Goal: Task Accomplishment & Management: Use online tool/utility

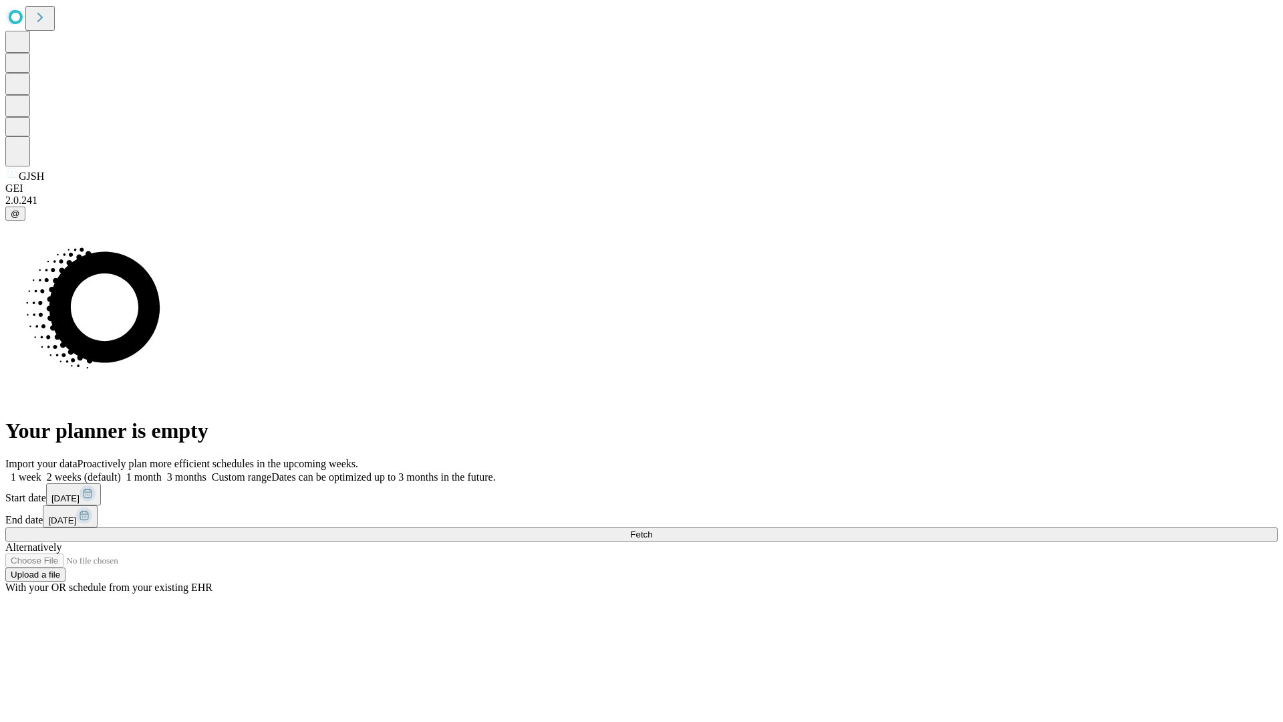
click at [41, 471] on label "1 week" at bounding box center [23, 476] width 36 height 11
click at [652, 529] on span "Fetch" at bounding box center [641, 534] width 22 height 10
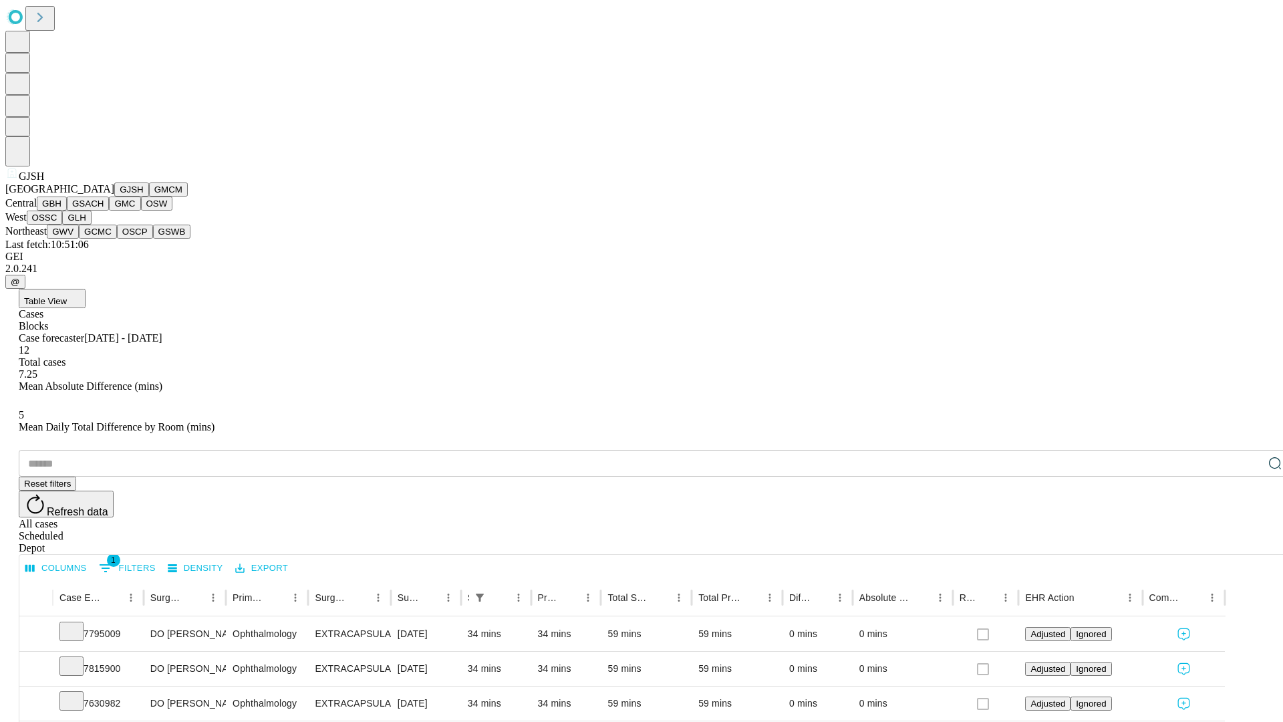
click at [149, 196] on button "GMCM" at bounding box center [168, 189] width 39 height 14
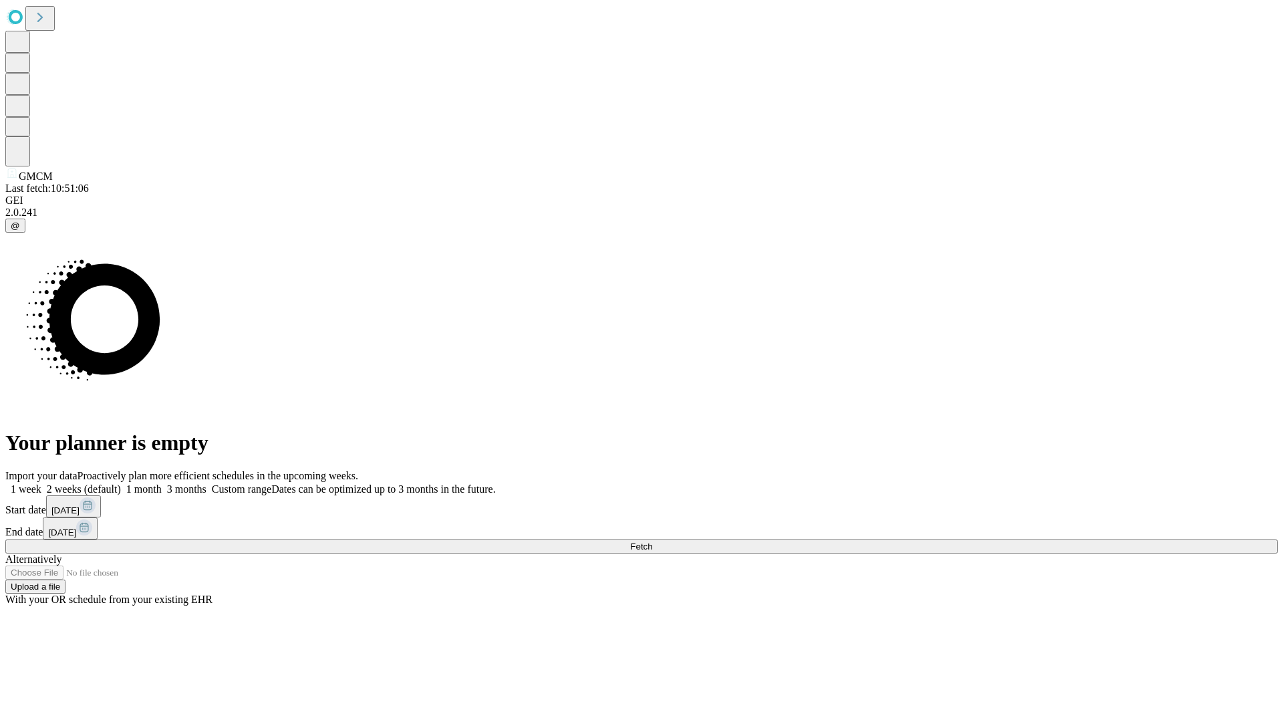
click at [41, 483] on label "1 week" at bounding box center [23, 488] width 36 height 11
click at [652, 541] on span "Fetch" at bounding box center [641, 546] width 22 height 10
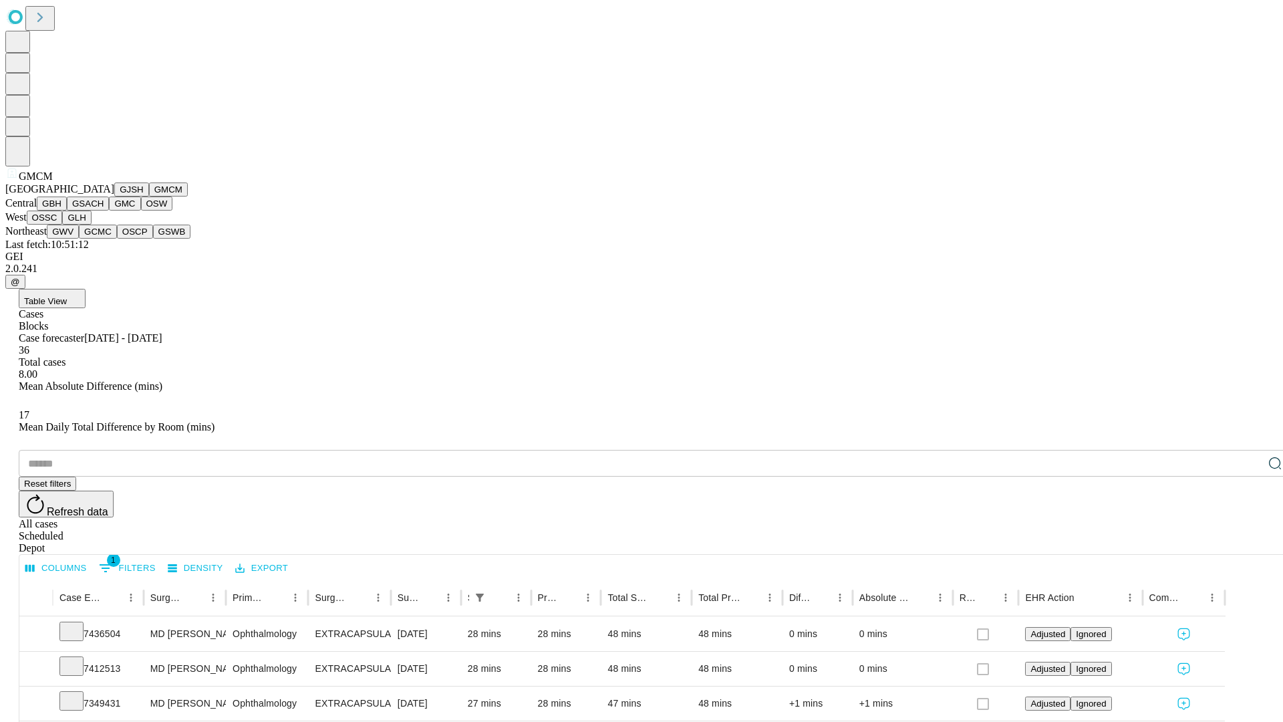
click at [67, 210] on button "GBH" at bounding box center [52, 203] width 30 height 14
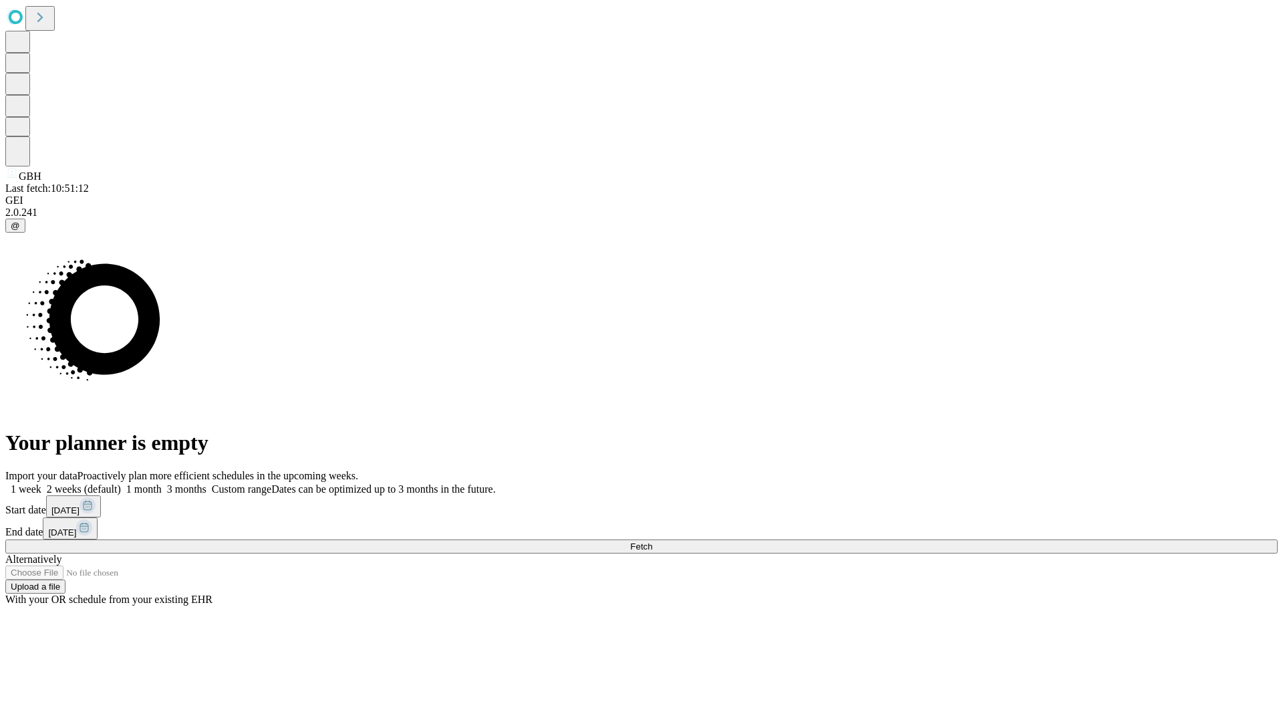
click at [652, 541] on span "Fetch" at bounding box center [641, 546] width 22 height 10
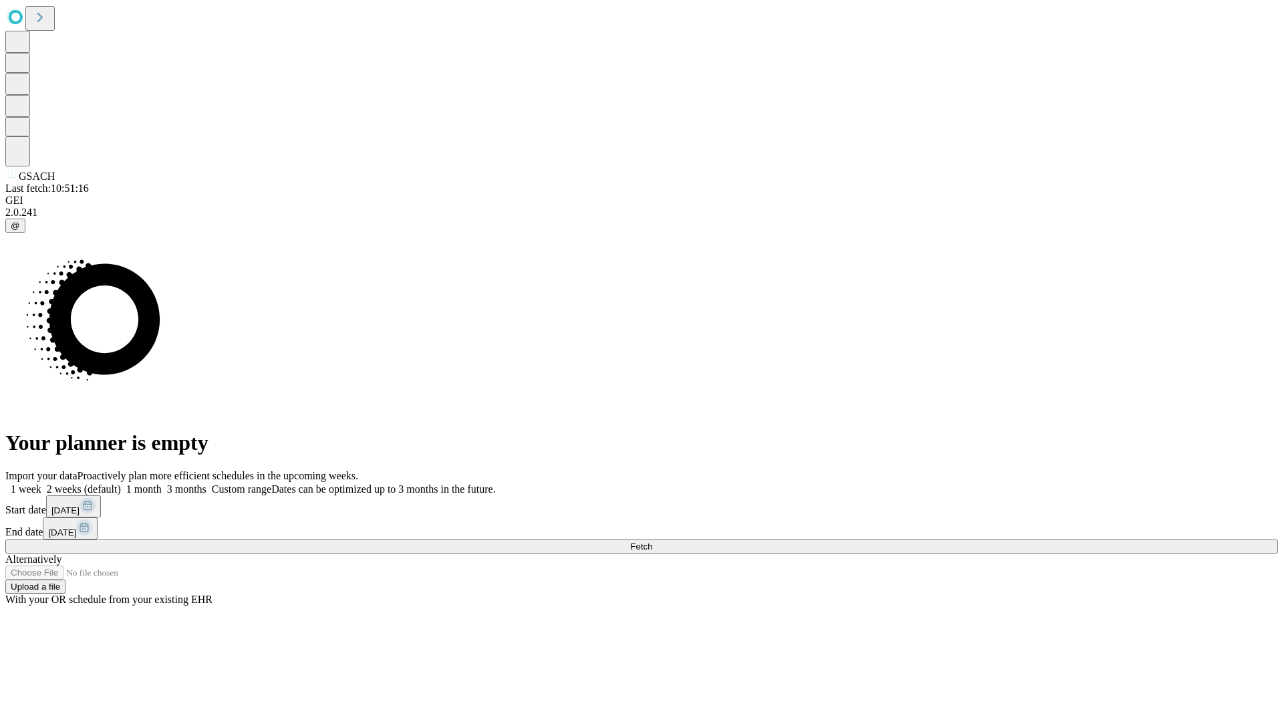
click at [41, 483] on label "1 week" at bounding box center [23, 488] width 36 height 11
click at [652, 541] on span "Fetch" at bounding box center [641, 546] width 22 height 10
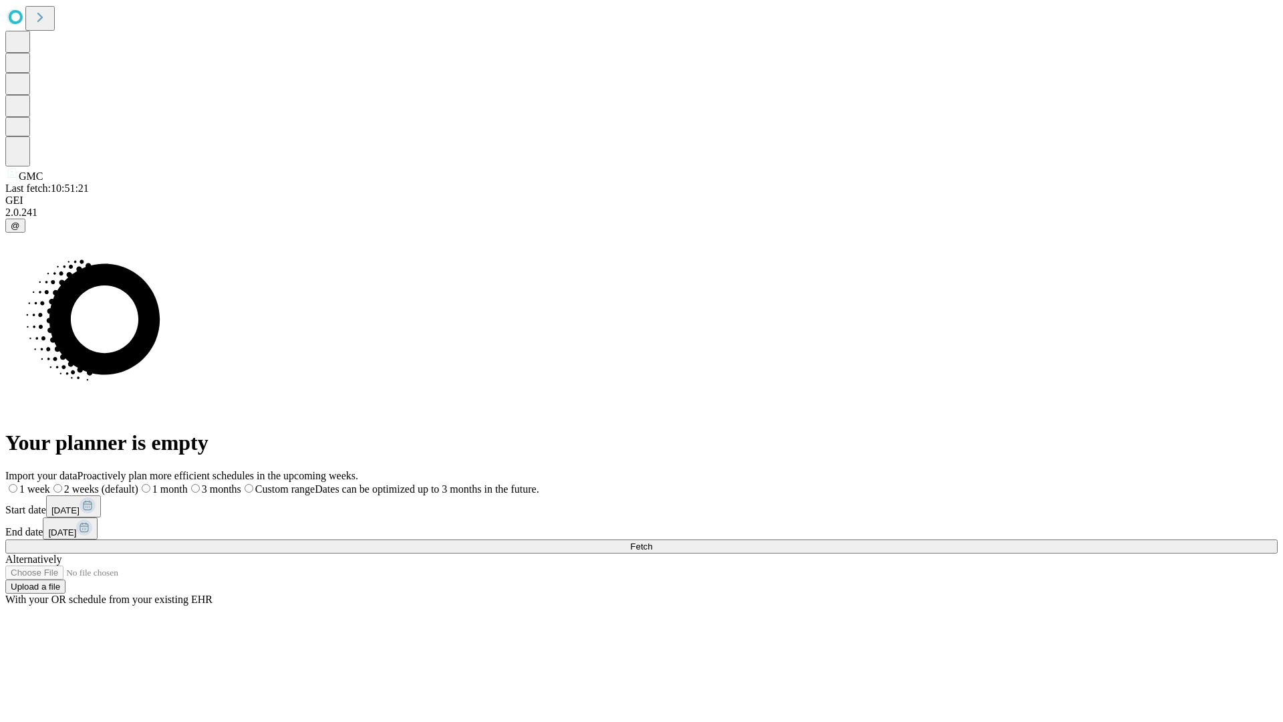
click at [50, 483] on label "1 week" at bounding box center [27, 488] width 45 height 11
click at [652, 541] on span "Fetch" at bounding box center [641, 546] width 22 height 10
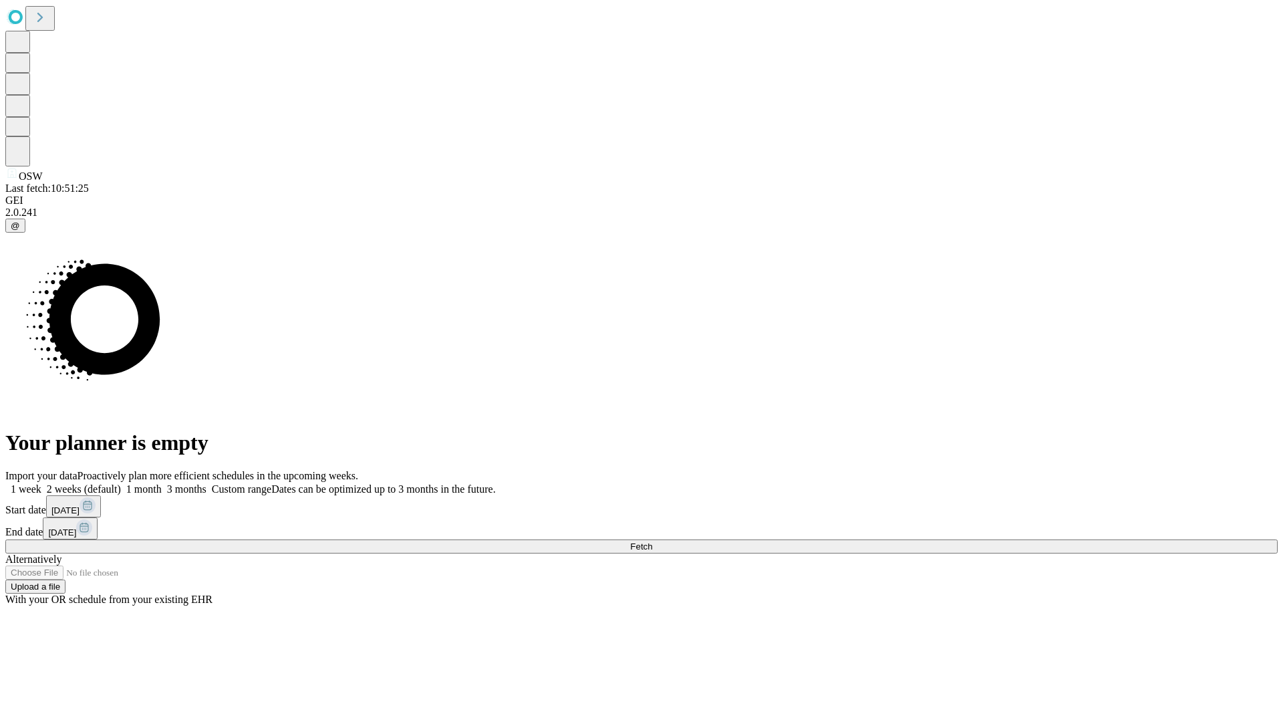
click at [41, 483] on label "1 week" at bounding box center [23, 488] width 36 height 11
click at [652, 541] on span "Fetch" at bounding box center [641, 546] width 22 height 10
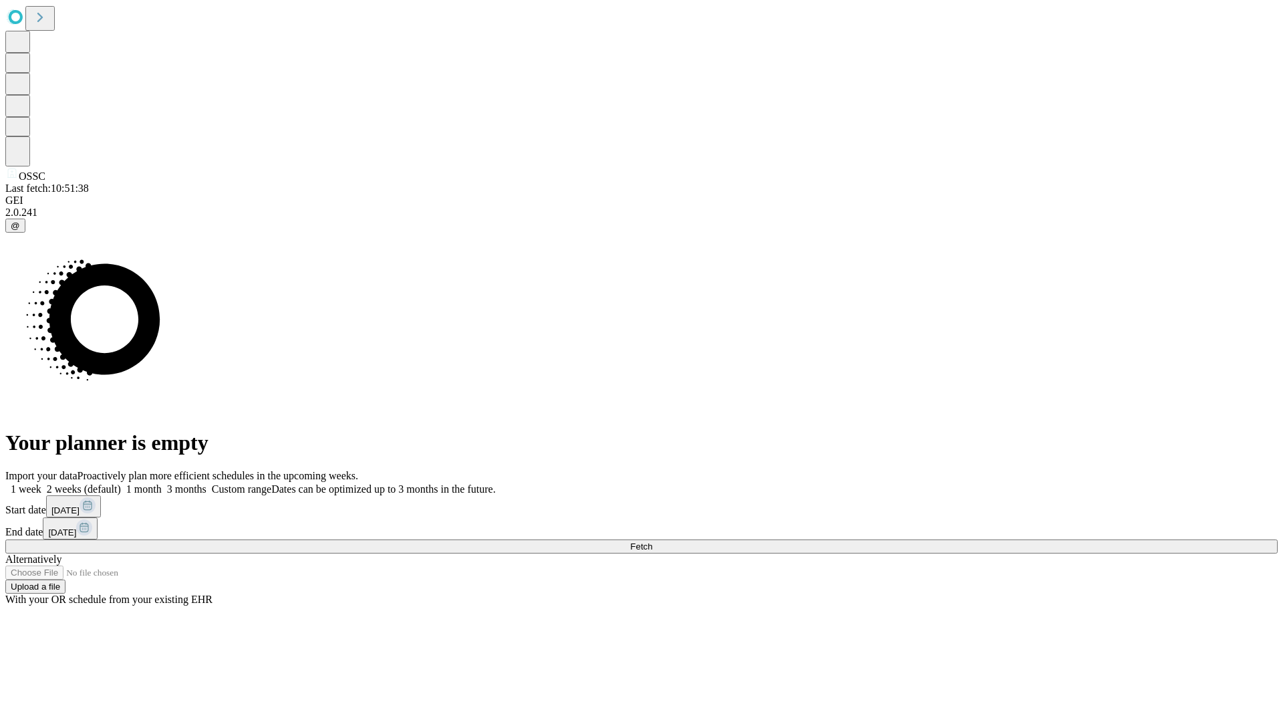
click at [41, 483] on label "1 week" at bounding box center [23, 488] width 36 height 11
click at [652, 541] on span "Fetch" at bounding box center [641, 546] width 22 height 10
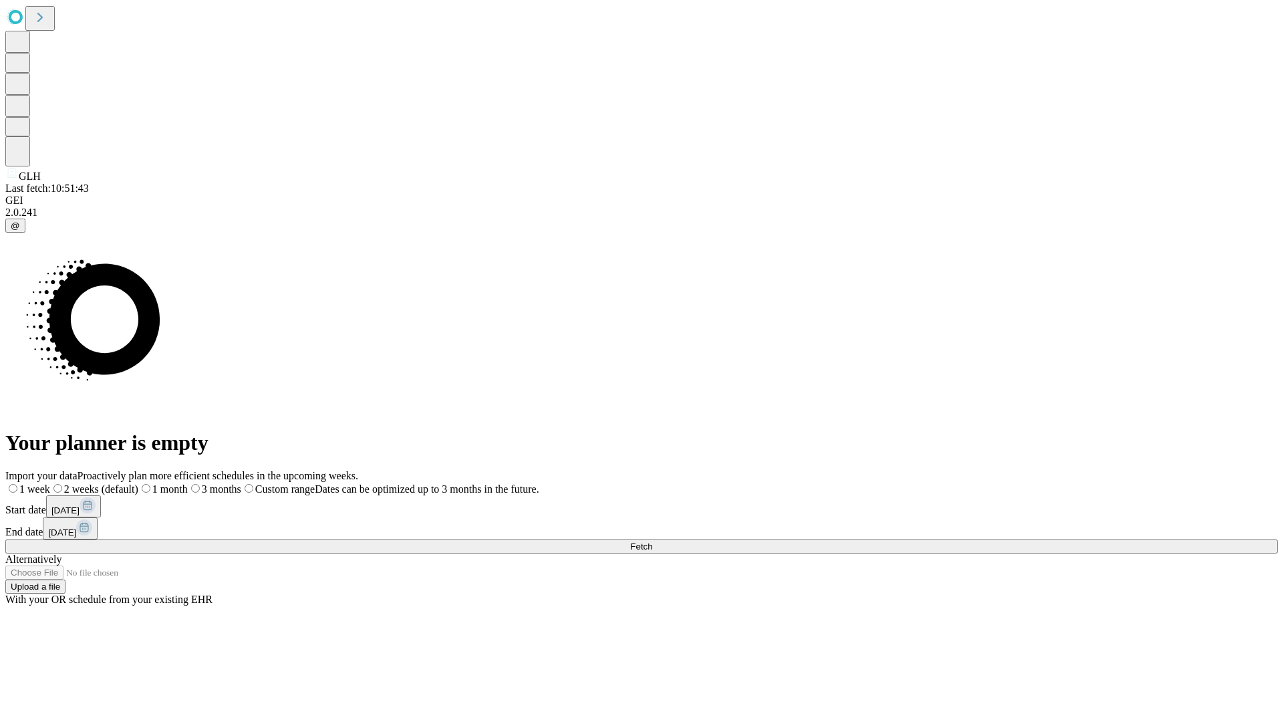
click at [50, 483] on label "1 week" at bounding box center [27, 488] width 45 height 11
click at [652, 541] on span "Fetch" at bounding box center [641, 546] width 22 height 10
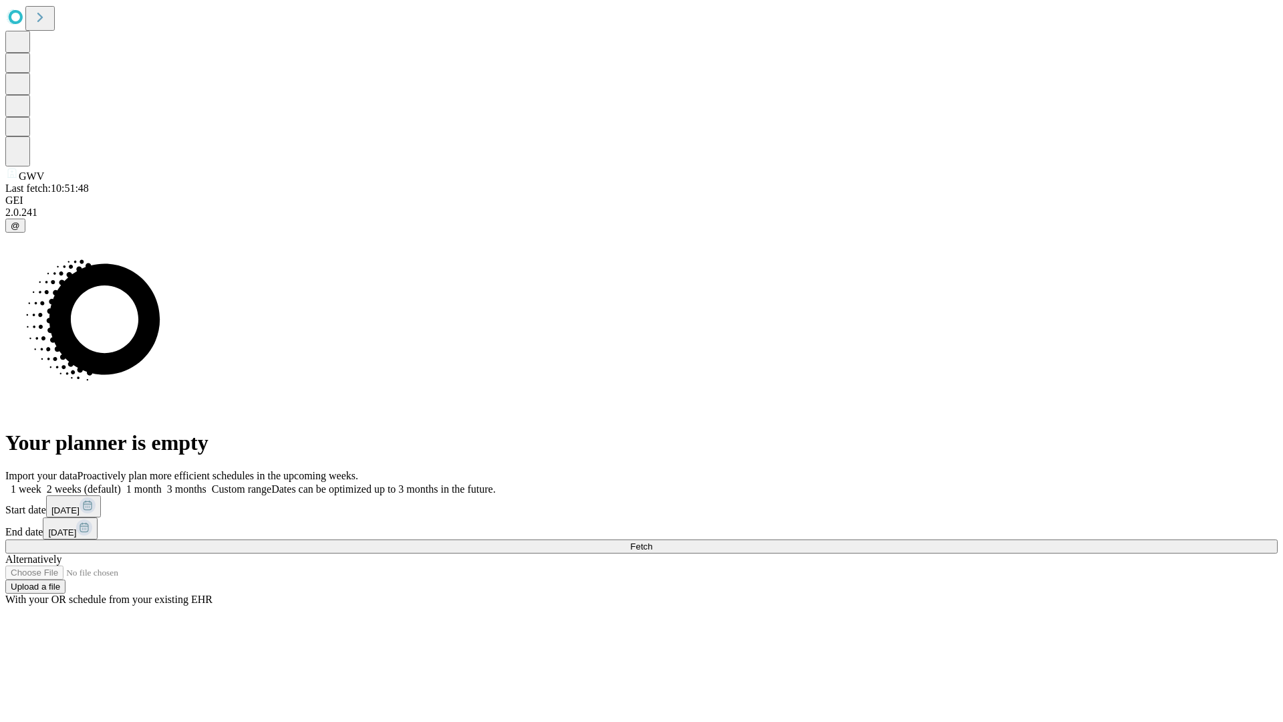
click at [41, 483] on label "1 week" at bounding box center [23, 488] width 36 height 11
click at [652, 541] on span "Fetch" at bounding box center [641, 546] width 22 height 10
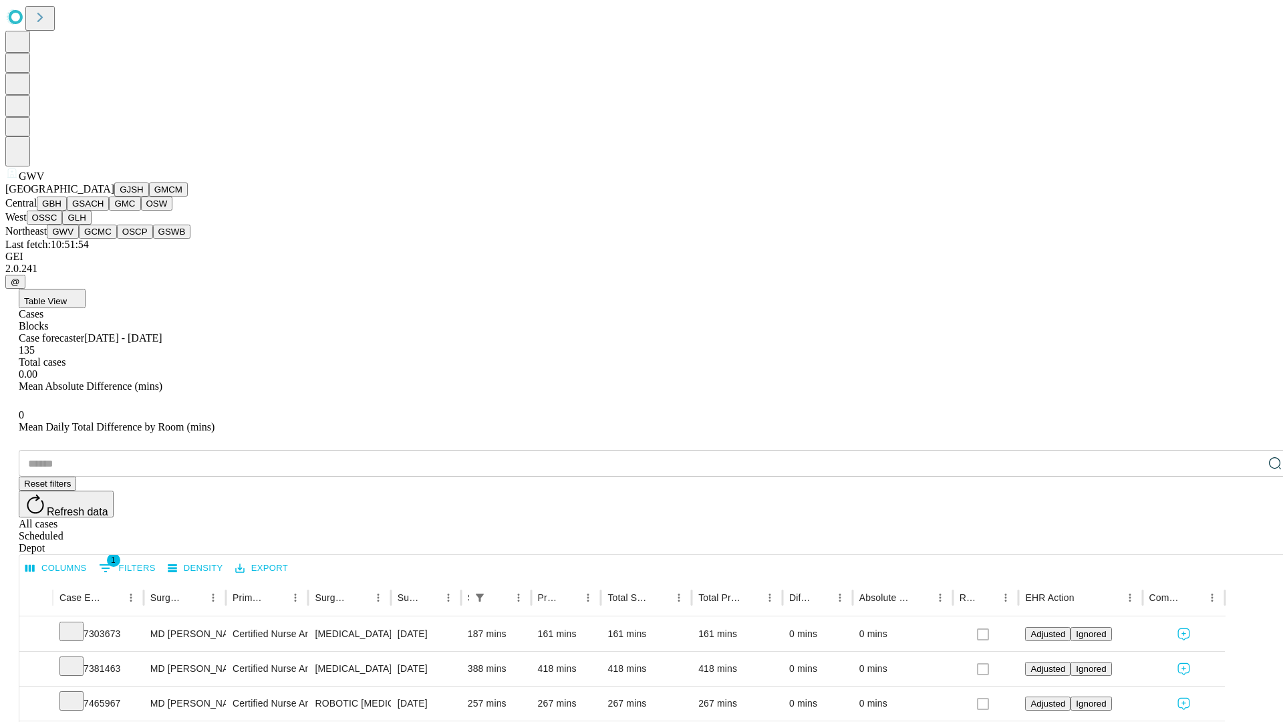
click at [104, 239] on button "GCMC" at bounding box center [98, 231] width 38 height 14
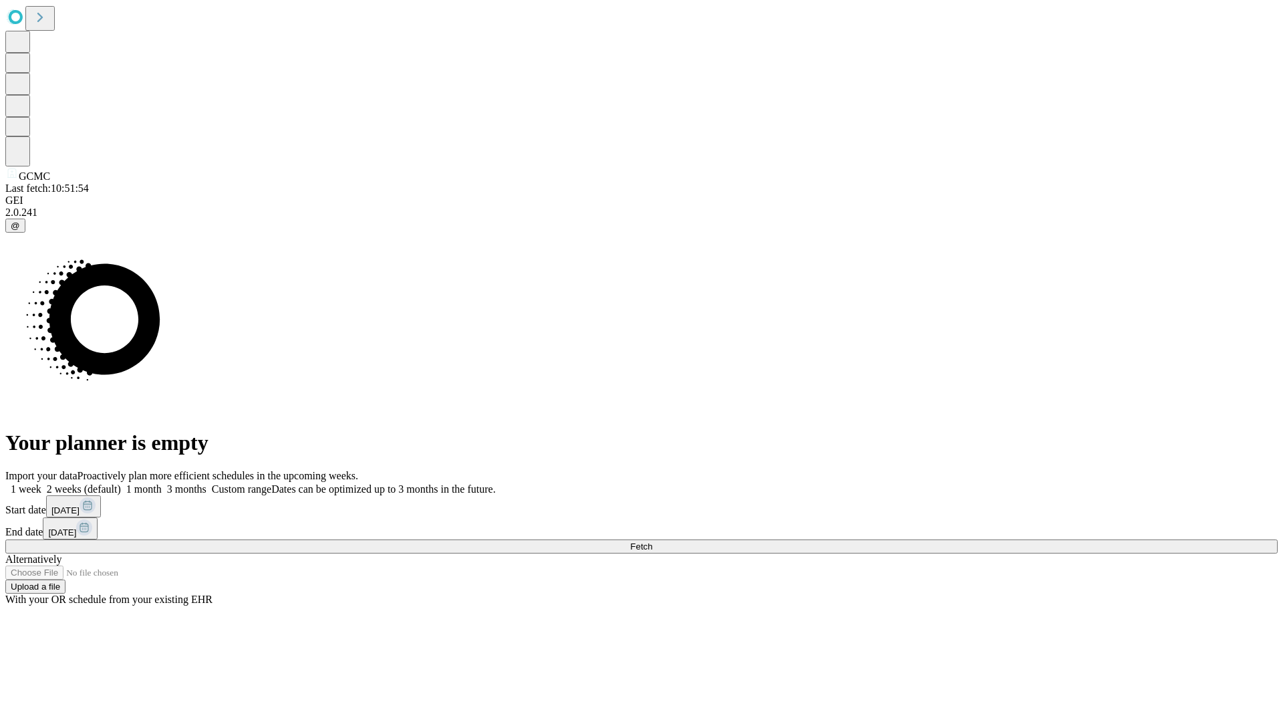
click at [41, 483] on label "1 week" at bounding box center [23, 488] width 36 height 11
click at [652, 541] on span "Fetch" at bounding box center [641, 546] width 22 height 10
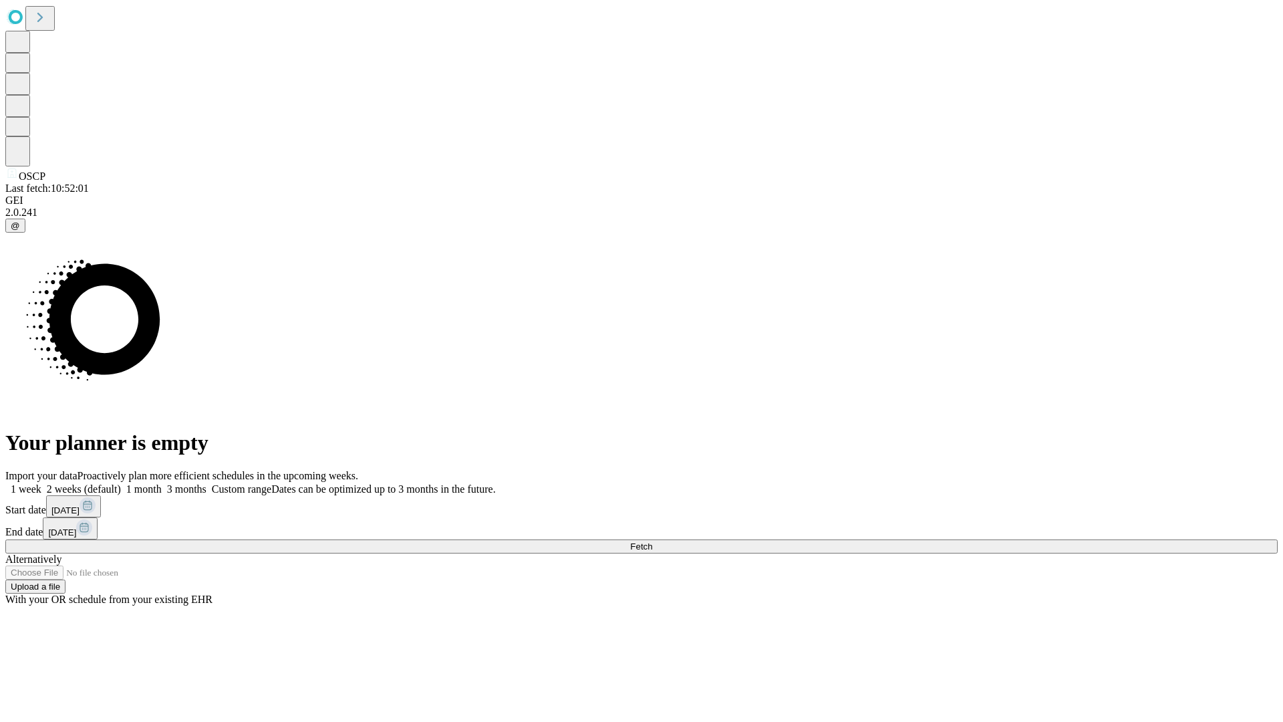
click at [41, 483] on label "1 week" at bounding box center [23, 488] width 36 height 11
click at [652, 541] on span "Fetch" at bounding box center [641, 546] width 22 height 10
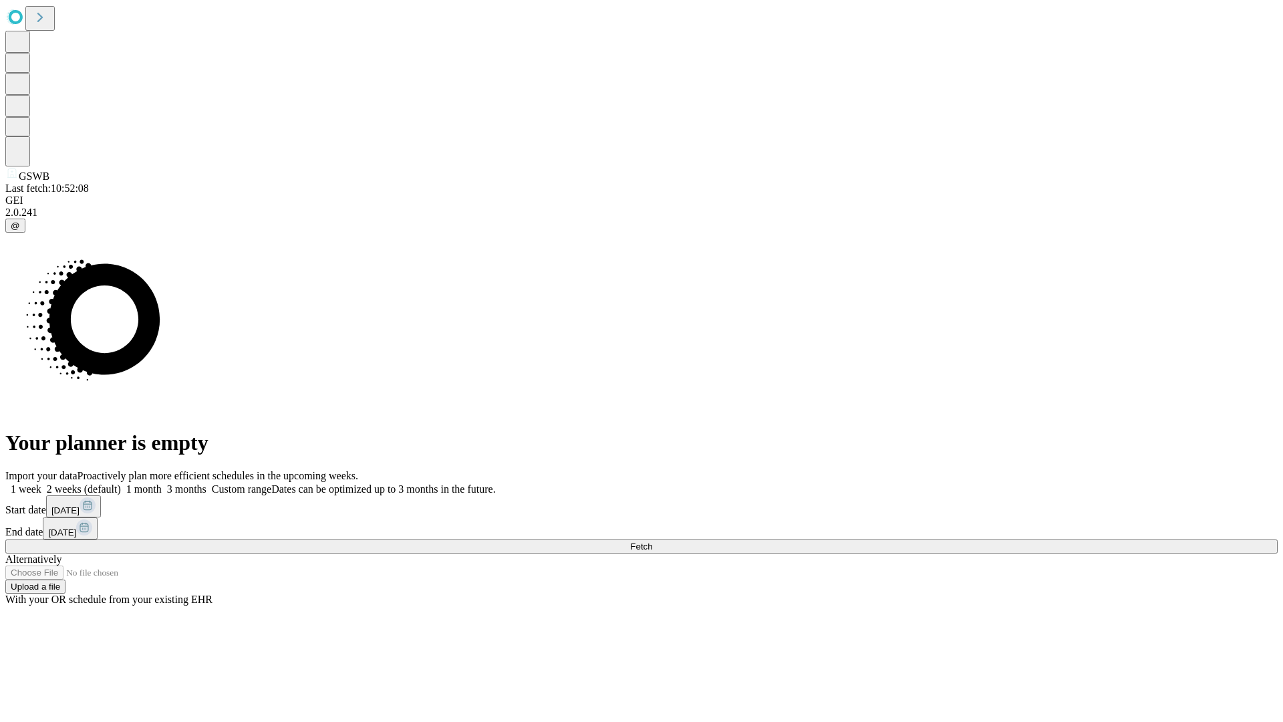
click at [41, 483] on label "1 week" at bounding box center [23, 488] width 36 height 11
click at [652, 541] on span "Fetch" at bounding box center [641, 546] width 22 height 10
